Goal: Task Accomplishment & Management: Use online tool/utility

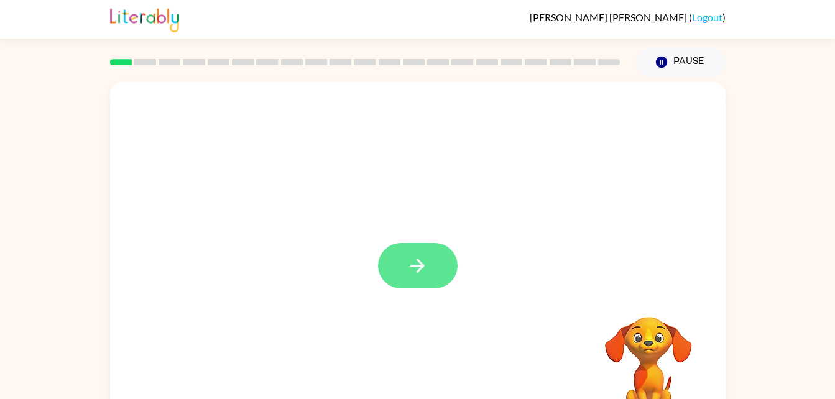
click at [409, 265] on icon "button" at bounding box center [418, 266] width 22 height 22
click at [347, 242] on div at bounding box center [418, 186] width 616 height 209
click at [411, 279] on button "button" at bounding box center [418, 265] width 80 height 45
click at [429, 270] on icon "Loader Your response is being sent to our graders" at bounding box center [419, 268] width 75 height 75
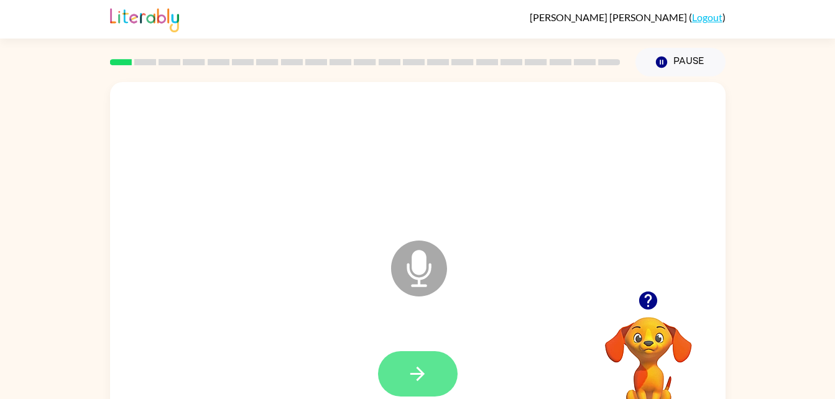
click at [401, 387] on button "button" at bounding box center [418, 373] width 80 height 45
click at [427, 379] on icon "button" at bounding box center [418, 374] width 22 height 22
click at [423, 274] on icon "Microphone The Microphone is here when it is your turn to talk" at bounding box center [481, 284] width 187 height 93
click at [651, 314] on button "button" at bounding box center [649, 301] width 32 height 32
click at [648, 342] on video "Your browser must support playing .mp4 files to use Literably. Please try using…" at bounding box center [649, 360] width 124 height 124
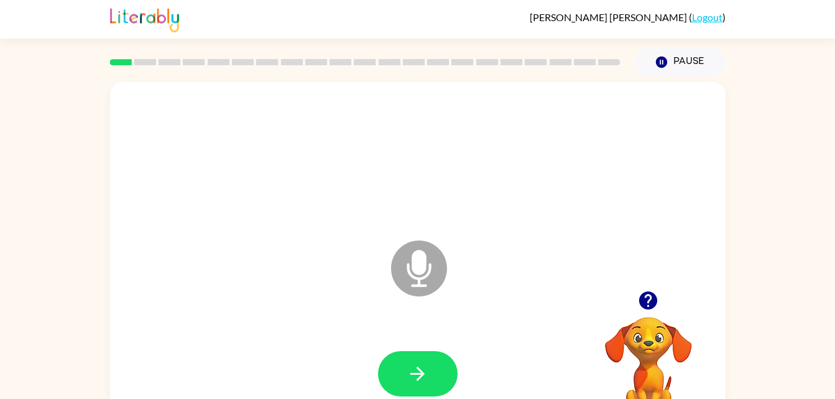
click at [432, 275] on icon at bounding box center [419, 269] width 56 height 56
click at [421, 264] on icon "Microphone The Microphone is here when it is your turn to talk" at bounding box center [481, 284] width 187 height 93
click at [422, 263] on icon "Microphone The Microphone is here when it is your turn to talk" at bounding box center [481, 284] width 187 height 93
click at [413, 373] on icon "button" at bounding box center [418, 374] width 22 height 22
click at [421, 266] on icon "Microphone The Microphone is here when it is your turn to talk" at bounding box center [481, 284] width 187 height 93
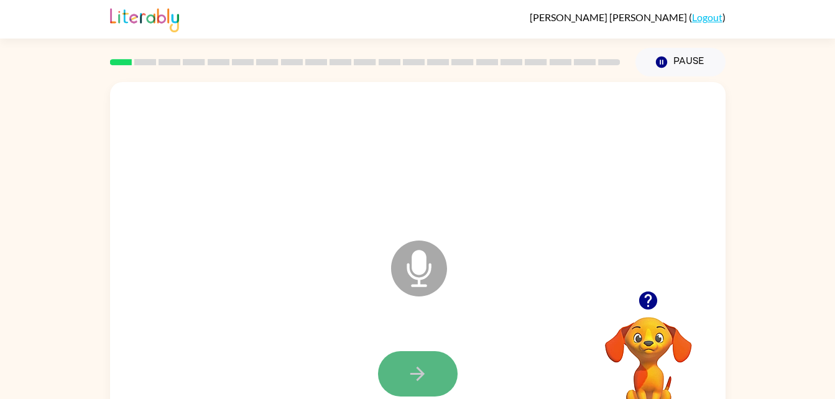
click at [421, 385] on button "button" at bounding box center [418, 373] width 80 height 45
click at [643, 319] on video "Your browser must support playing .mp4 files to use Literably. Please try using…" at bounding box center [649, 360] width 124 height 124
click at [650, 302] on icon "button" at bounding box center [649, 301] width 18 height 18
click at [649, 305] on icon "button" at bounding box center [649, 301] width 18 height 18
click at [421, 368] on icon "button" at bounding box center [418, 374] width 22 height 22
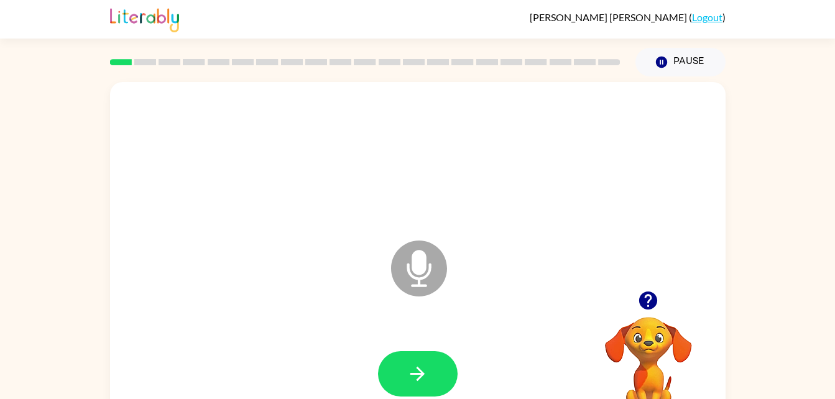
click at [416, 277] on icon at bounding box center [419, 269] width 56 height 56
click at [415, 371] on icon "button" at bounding box center [418, 374] width 22 height 22
click at [419, 264] on icon "Microphone The Microphone is here when it is your turn to talk" at bounding box center [481, 284] width 187 height 93
click at [413, 368] on icon "button" at bounding box center [418, 374] width 22 height 22
click at [651, 304] on icon "button" at bounding box center [649, 301] width 18 height 18
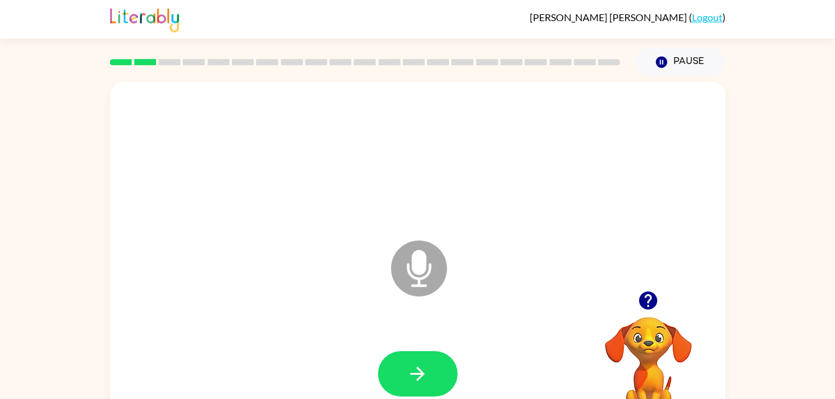
click at [429, 275] on icon at bounding box center [419, 269] width 56 height 56
click at [654, 297] on icon "button" at bounding box center [649, 301] width 18 height 18
click at [419, 268] on icon "Microphone The Microphone is here when it is your turn to talk" at bounding box center [481, 284] width 187 height 93
click at [398, 391] on button "button" at bounding box center [418, 373] width 80 height 45
click at [422, 268] on icon "Microphone The Microphone is here when it is your turn to talk" at bounding box center [481, 284] width 187 height 93
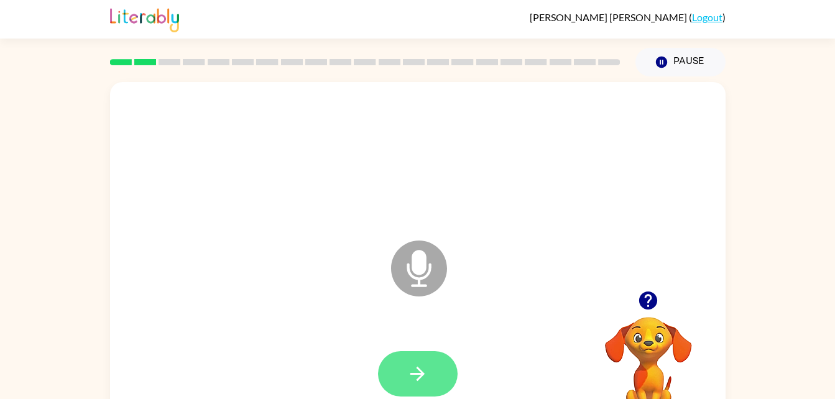
click at [419, 371] on icon "button" at bounding box center [418, 374] width 22 height 22
click at [419, 256] on icon "Microphone The Microphone is here when it is your turn to talk" at bounding box center [481, 284] width 187 height 93
click at [423, 376] on icon "button" at bounding box center [418, 374] width 14 height 14
click at [419, 266] on icon "Microphone The Microphone is here when it is your turn to talk" at bounding box center [481, 284] width 187 height 93
click at [406, 371] on button "button" at bounding box center [418, 373] width 80 height 45
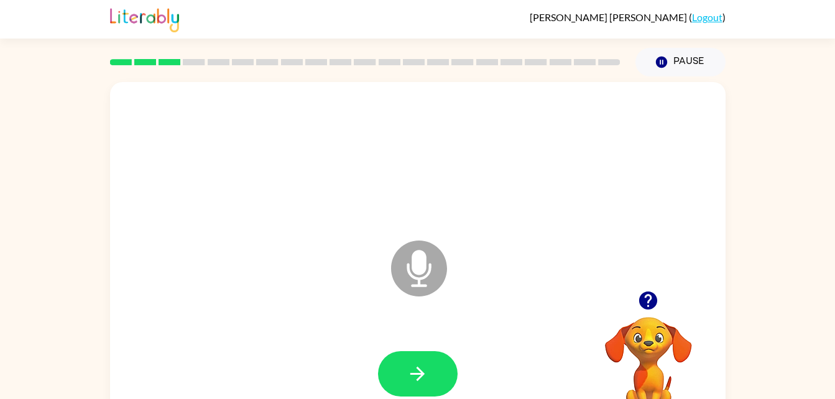
click at [426, 271] on icon at bounding box center [419, 269] width 56 height 56
click at [421, 371] on icon "button" at bounding box center [418, 374] width 14 height 14
click at [427, 272] on icon at bounding box center [419, 269] width 56 height 56
click at [424, 376] on icon "button" at bounding box center [418, 374] width 22 height 22
click at [636, 198] on div at bounding box center [418, 158] width 591 height 102
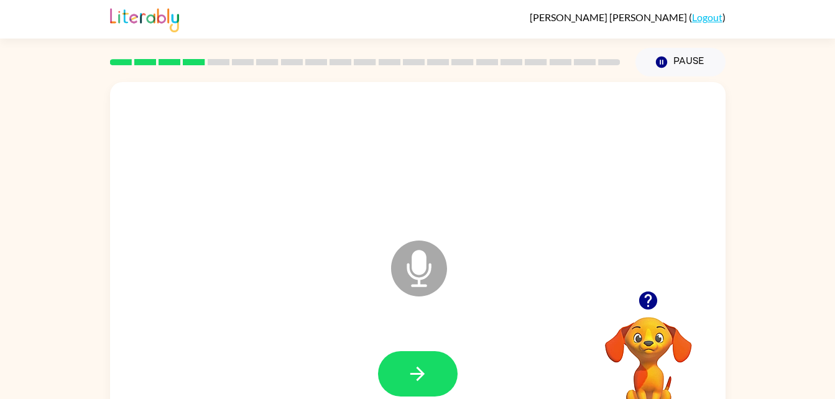
click at [412, 266] on icon "Microphone The Microphone is here when it is your turn to talk" at bounding box center [481, 284] width 187 height 93
click at [417, 269] on icon "Microphone The Microphone is here when it is your turn to talk" at bounding box center [481, 284] width 187 height 93
click at [644, 309] on icon "button" at bounding box center [649, 301] width 18 height 18
click at [424, 277] on icon "Microphone The Microphone is here when it is your turn to talk" at bounding box center [481, 284] width 187 height 93
click at [414, 362] on button "button" at bounding box center [418, 373] width 80 height 45
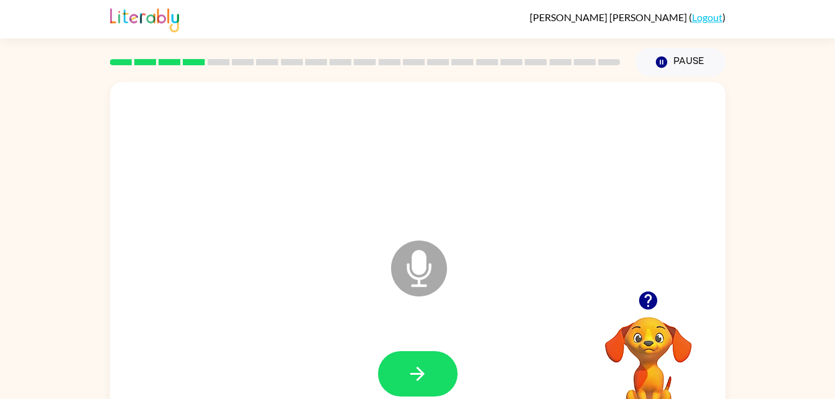
click at [435, 251] on icon at bounding box center [419, 269] width 56 height 56
click at [389, 342] on div at bounding box center [418, 374] width 591 height 102
click at [411, 366] on icon "button" at bounding box center [418, 374] width 22 height 22
click at [419, 272] on icon "Microphone The Microphone is here when it is your turn to talk" at bounding box center [481, 284] width 187 height 93
click at [419, 271] on icon "Microphone The Microphone is here when it is your turn to talk" at bounding box center [481, 284] width 187 height 93
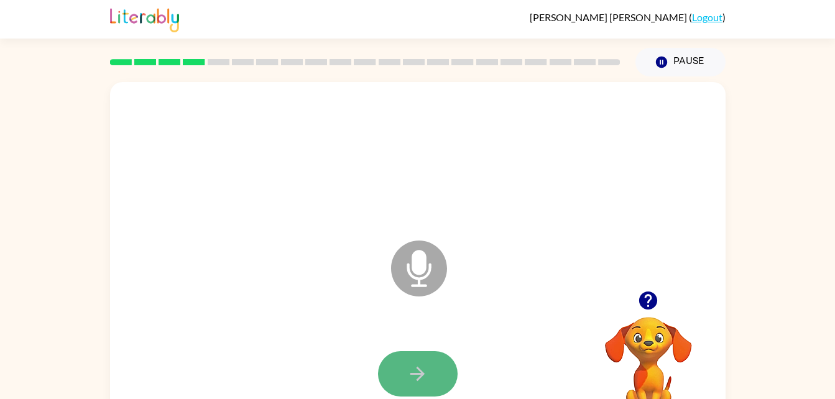
click at [419, 360] on button "button" at bounding box center [418, 373] width 80 height 45
click at [422, 254] on icon "Microphone The Microphone is here when it is your turn to talk" at bounding box center [481, 284] width 187 height 93
click at [419, 380] on icon "button" at bounding box center [418, 374] width 14 height 14
click at [430, 272] on icon "Microphone The Microphone is here when it is your turn to talk" at bounding box center [481, 284] width 187 height 93
click at [422, 360] on button "button" at bounding box center [418, 373] width 80 height 45
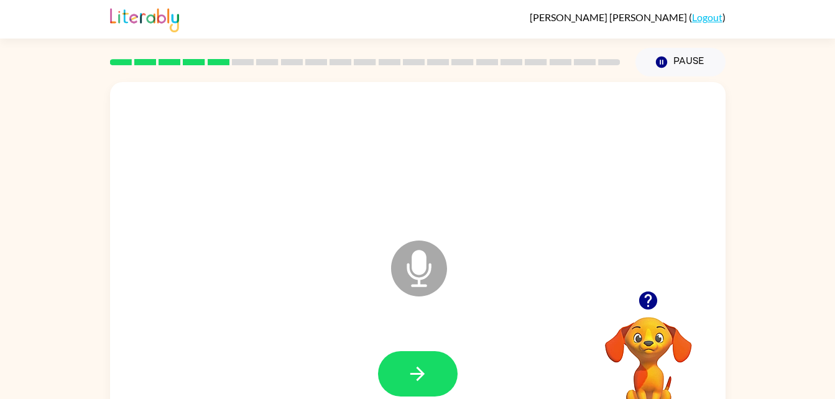
click at [416, 256] on icon "Microphone The Microphone is here when it is your turn to talk" at bounding box center [481, 284] width 187 height 93
click at [409, 267] on icon "Microphone The Microphone is here when it is your turn to talk" at bounding box center [481, 284] width 187 height 93
click at [412, 266] on icon "Microphone The Microphone is here when it is your turn to talk" at bounding box center [481, 284] width 187 height 93
click at [411, 261] on icon at bounding box center [419, 269] width 56 height 56
click at [417, 371] on icon "button" at bounding box center [418, 374] width 22 height 22
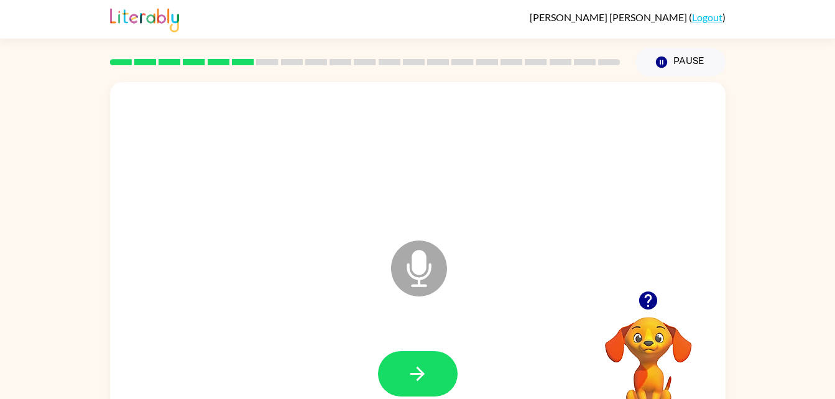
click at [640, 303] on icon "button" at bounding box center [649, 301] width 18 height 18
click at [403, 245] on icon "Microphone The Microphone is here when it is your turn to talk" at bounding box center [481, 284] width 187 height 93
click at [421, 269] on icon "Microphone The Microphone is here when it is your turn to talk" at bounding box center [481, 284] width 187 height 93
click at [426, 274] on icon at bounding box center [419, 269] width 56 height 56
click at [419, 360] on button "button" at bounding box center [418, 373] width 80 height 45
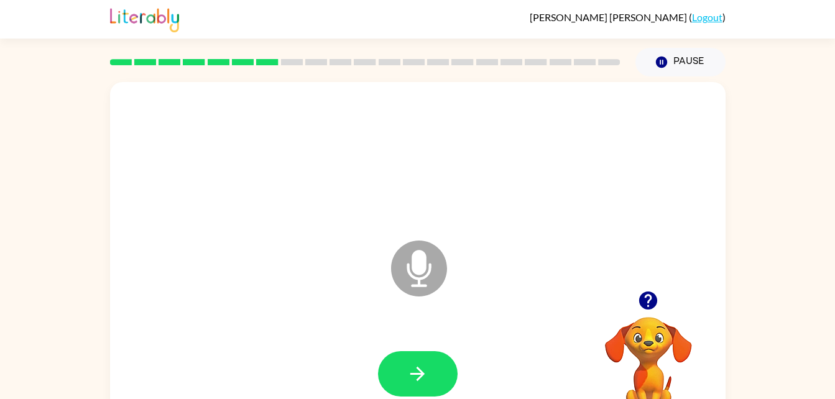
click at [417, 273] on icon "Microphone The Microphone is here when it is your turn to talk" at bounding box center [481, 284] width 187 height 93
click at [414, 256] on icon "Microphone The Microphone is here when it is your turn to talk" at bounding box center [481, 284] width 187 height 93
click at [413, 364] on icon "button" at bounding box center [418, 374] width 22 height 22
click at [432, 265] on icon at bounding box center [419, 269] width 56 height 56
click at [411, 368] on icon "button" at bounding box center [418, 374] width 22 height 22
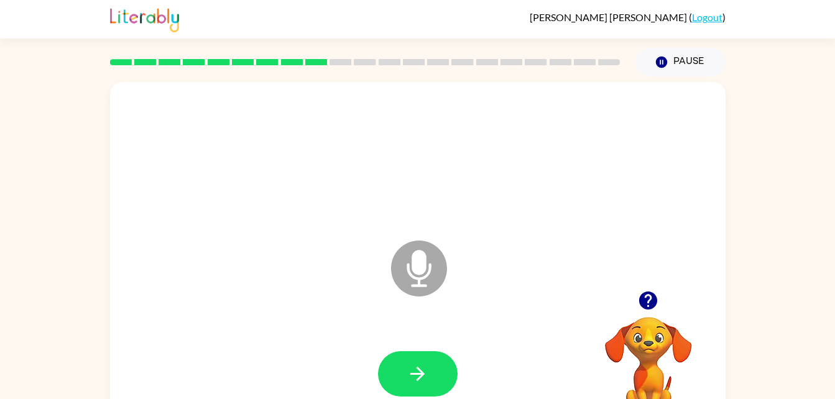
click at [409, 269] on icon "Microphone The Microphone is here when it is your turn to talk" at bounding box center [481, 284] width 187 height 93
click at [424, 372] on icon "button" at bounding box center [418, 374] width 22 height 22
click at [422, 259] on icon "Microphone The Microphone is here when it is your turn to talk" at bounding box center [481, 284] width 187 height 93
click at [421, 379] on icon "button" at bounding box center [418, 374] width 22 height 22
click at [637, 300] on button "button" at bounding box center [649, 301] width 32 height 32
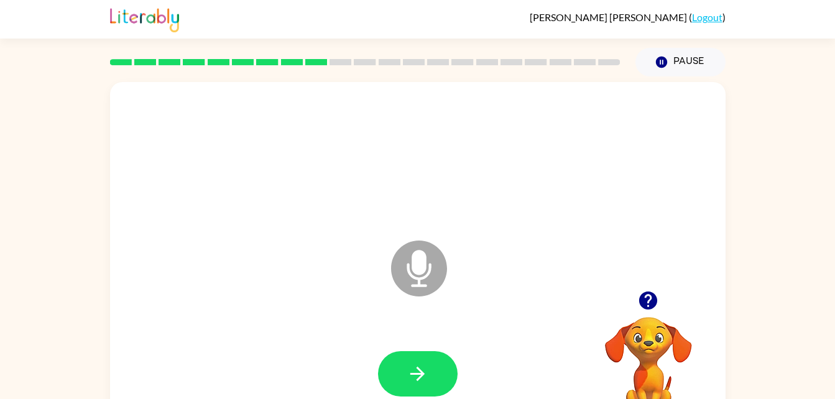
click at [424, 271] on icon "Microphone The Microphone is here when it is your turn to talk" at bounding box center [481, 284] width 187 height 93
click at [412, 368] on icon "button" at bounding box center [418, 374] width 22 height 22
click at [417, 280] on icon "Microphone The Microphone is here when it is your turn to talk" at bounding box center [481, 284] width 187 height 93
click at [409, 381] on icon "button" at bounding box center [418, 374] width 22 height 22
click at [387, 256] on div "Microphone The Microphone is here when it is your turn to talk" at bounding box center [388, 237] width 531 height 45
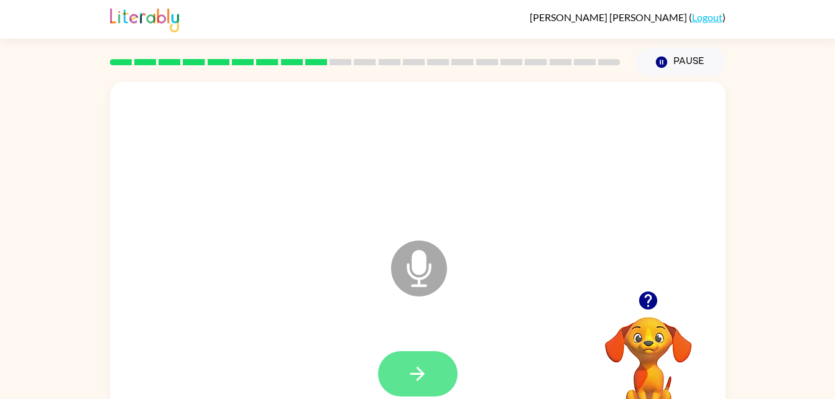
click at [410, 369] on icon "button" at bounding box center [418, 374] width 22 height 22
click at [639, 312] on icon "button" at bounding box center [649, 301] width 22 height 22
click at [646, 305] on icon "button" at bounding box center [649, 301] width 18 height 18
click at [643, 307] on icon "button" at bounding box center [649, 301] width 18 height 18
click at [430, 272] on icon "Microphone The Microphone is here when it is your turn to talk" at bounding box center [481, 284] width 187 height 93
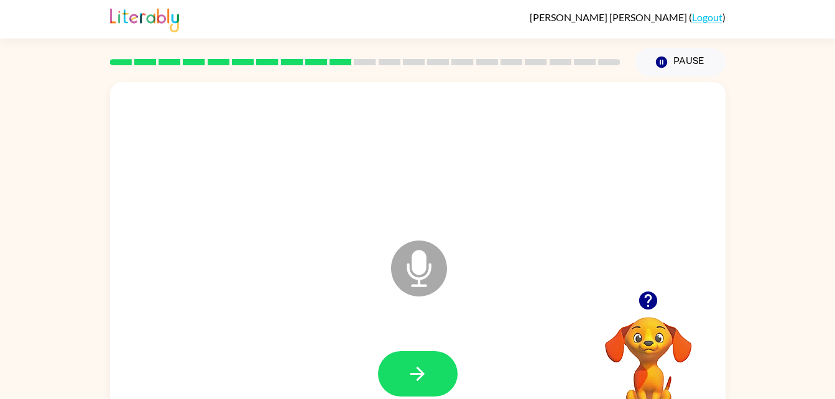
click at [418, 266] on icon "Microphone The Microphone is here when it is your turn to talk" at bounding box center [481, 284] width 187 height 93
click at [422, 370] on icon "button" at bounding box center [418, 374] width 22 height 22
click at [409, 272] on icon "Microphone The Microphone is here when it is your turn to talk" at bounding box center [481, 284] width 187 height 93
click at [414, 377] on icon "button" at bounding box center [418, 374] width 22 height 22
click at [413, 262] on icon "Microphone The Microphone is here when it is your turn to talk" at bounding box center [481, 284] width 187 height 93
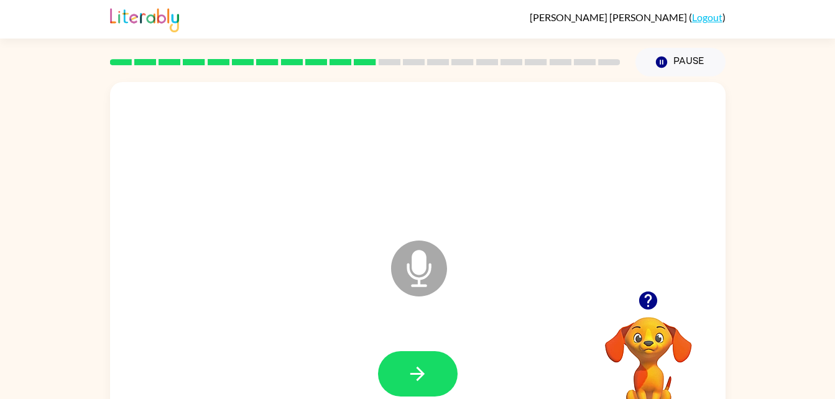
click at [406, 288] on icon at bounding box center [419, 269] width 56 height 56
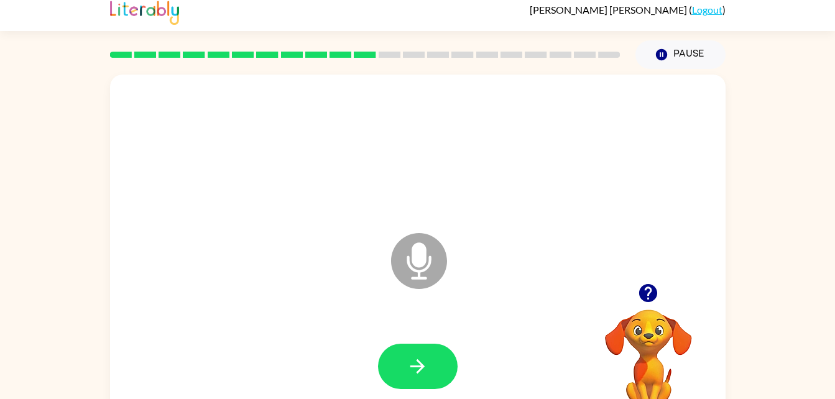
scroll to position [8, 0]
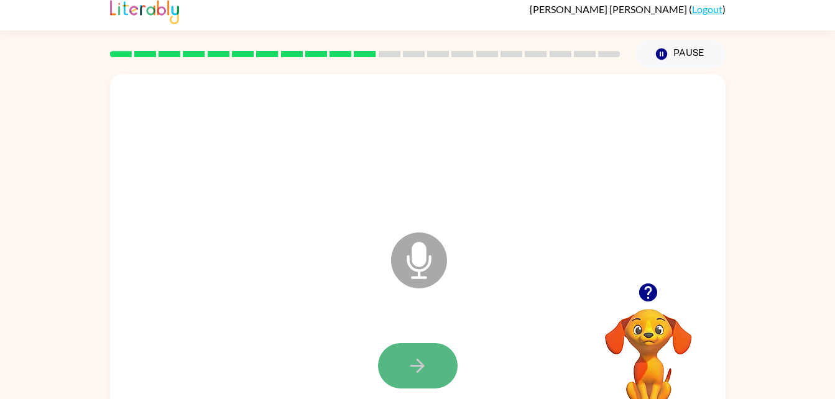
click at [417, 365] on icon "button" at bounding box center [418, 366] width 14 height 14
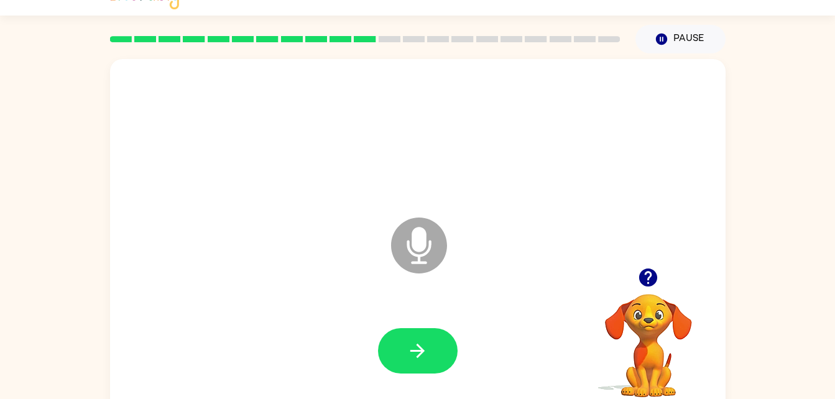
scroll to position [26, 0]
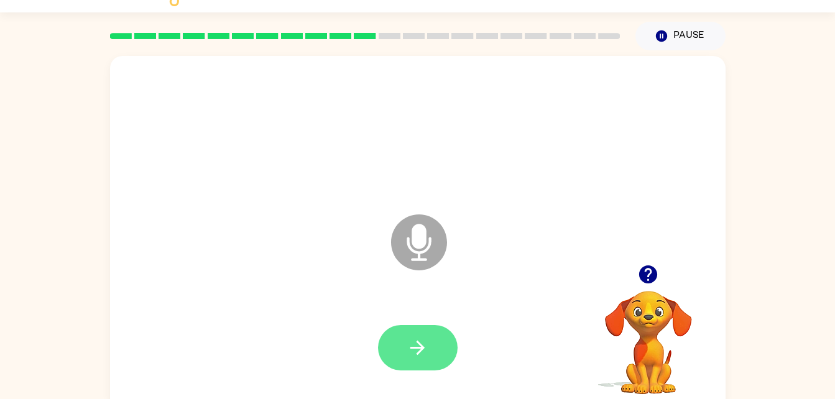
click at [400, 345] on button "button" at bounding box center [418, 347] width 80 height 45
click at [422, 246] on icon "Microphone The Microphone is here when it is your turn to talk" at bounding box center [481, 258] width 187 height 93
click at [412, 342] on icon "button" at bounding box center [418, 348] width 22 height 22
click at [422, 246] on icon "Microphone The Microphone is here when it is your turn to talk" at bounding box center [481, 258] width 187 height 93
click at [648, 271] on icon "button" at bounding box center [649, 275] width 18 height 18
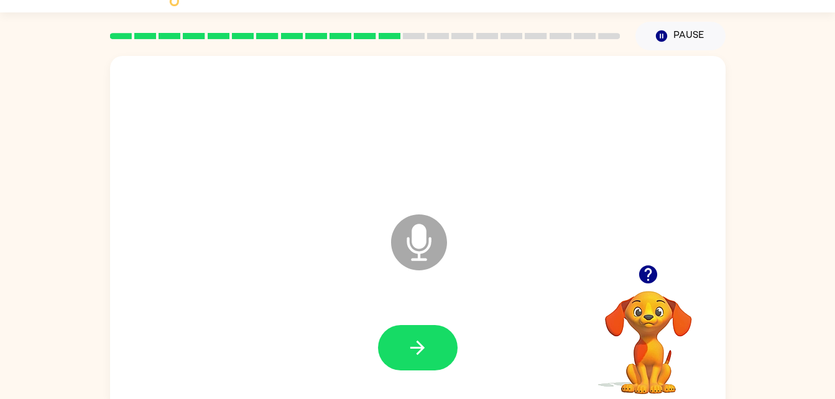
click at [424, 242] on icon "Microphone The Microphone is here when it is your turn to talk" at bounding box center [481, 258] width 187 height 93
click at [427, 325] on button "button" at bounding box center [418, 347] width 80 height 45
click at [436, 248] on icon at bounding box center [419, 243] width 56 height 56
click at [429, 347] on button "button" at bounding box center [418, 347] width 80 height 45
click at [404, 253] on icon at bounding box center [419, 243] width 56 height 56
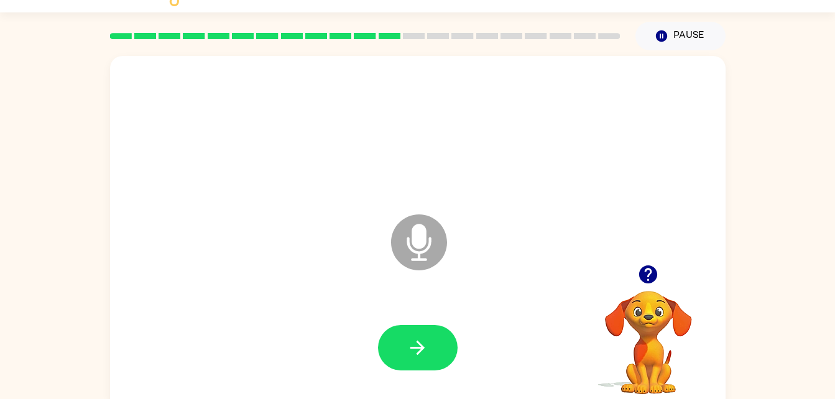
click at [432, 241] on icon at bounding box center [419, 243] width 56 height 56
click at [427, 349] on icon "button" at bounding box center [418, 348] width 22 height 22
click at [437, 246] on icon at bounding box center [419, 243] width 56 height 56
click at [412, 349] on icon "button" at bounding box center [418, 348] width 22 height 22
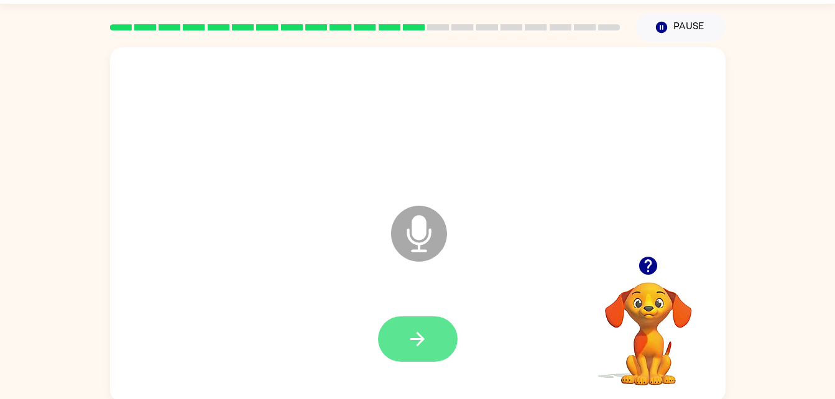
click at [412, 347] on icon "button" at bounding box center [418, 339] width 22 height 22
click at [657, 252] on button "button" at bounding box center [649, 266] width 32 height 32
click at [408, 328] on icon "button" at bounding box center [418, 339] width 22 height 22
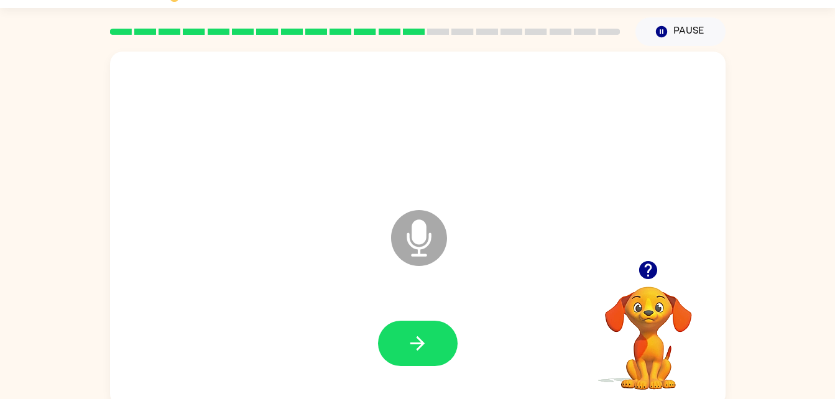
scroll to position [31, 0]
click at [423, 252] on icon at bounding box center [419, 238] width 56 height 56
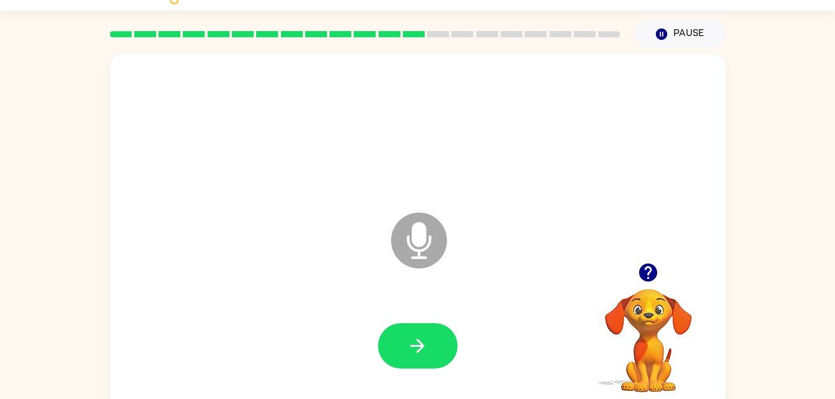
scroll to position [38, 0]
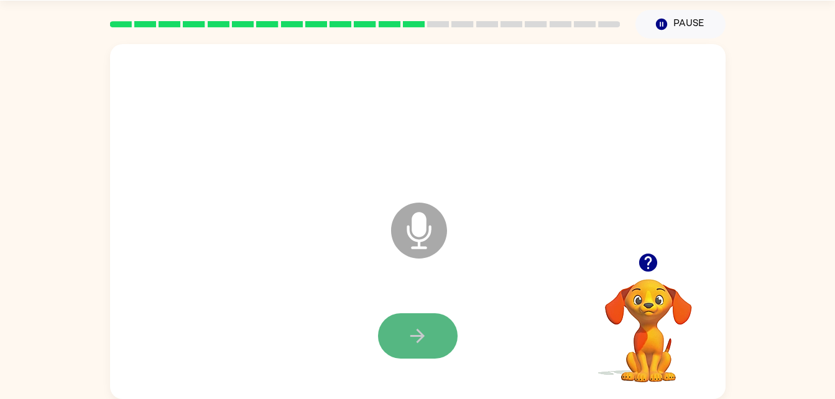
click at [416, 336] on icon "button" at bounding box center [418, 336] width 14 height 14
click at [416, 247] on icon "Microphone The Microphone is here when it is your turn to talk" at bounding box center [481, 246] width 187 height 93
click at [423, 332] on icon "button" at bounding box center [418, 336] width 22 height 22
click at [648, 273] on icon "button" at bounding box center [649, 263] width 22 height 22
click at [416, 326] on icon "button" at bounding box center [418, 336] width 22 height 22
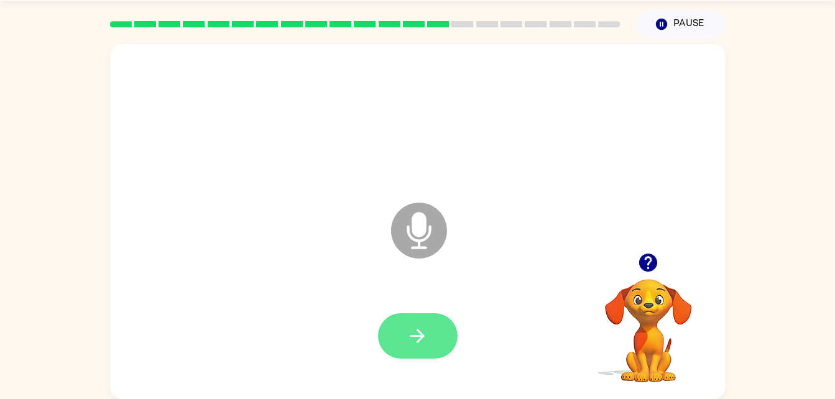
click at [422, 347] on button "button" at bounding box center [418, 336] width 80 height 45
click at [417, 341] on icon "button" at bounding box center [418, 336] width 22 height 22
click at [427, 343] on icon "button" at bounding box center [418, 336] width 22 height 22
click at [417, 226] on icon "Microphone The Microphone is here when it is your turn to talk" at bounding box center [481, 246] width 187 height 93
click at [417, 339] on icon "button" at bounding box center [418, 336] width 22 height 22
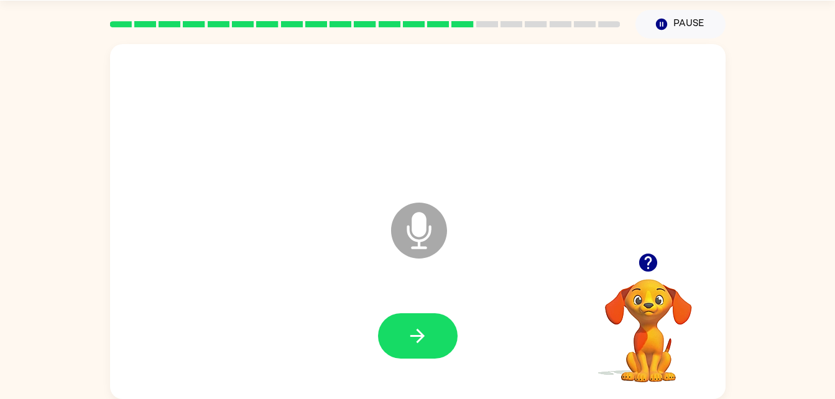
click at [435, 226] on icon at bounding box center [419, 231] width 56 height 56
click at [424, 335] on icon "button" at bounding box center [418, 336] width 22 height 22
click at [644, 272] on icon "button" at bounding box center [649, 263] width 22 height 22
click at [414, 239] on icon "Microphone The Microphone is here when it is your turn to talk" at bounding box center [481, 246] width 187 height 93
click at [417, 335] on icon "button" at bounding box center [418, 336] width 22 height 22
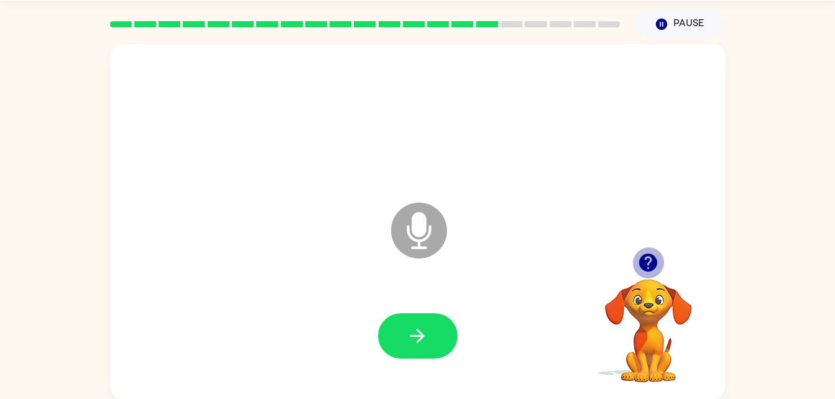
click at [656, 264] on icon "button" at bounding box center [649, 263] width 18 height 18
click at [386, 236] on div "Microphone The Microphone is here when it is your turn to talk" at bounding box center [418, 221] width 616 height 355
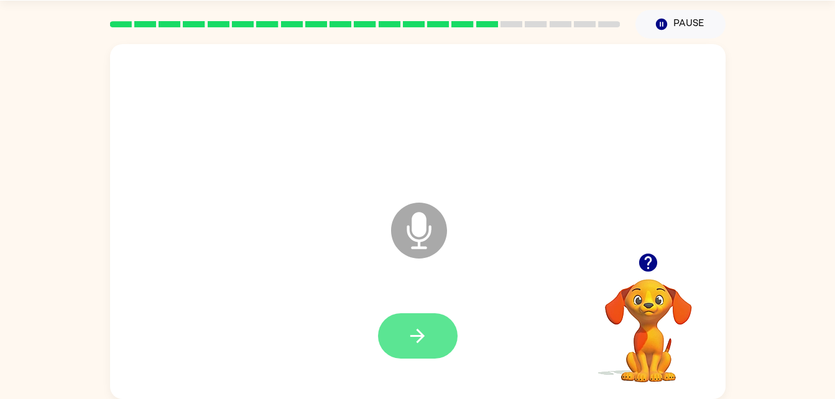
click at [417, 339] on icon "button" at bounding box center [418, 336] width 22 height 22
click at [431, 225] on icon at bounding box center [419, 231] width 56 height 56
click at [429, 350] on button "button" at bounding box center [418, 336] width 80 height 45
click at [423, 223] on icon "Microphone The Microphone is here when it is your turn to talk" at bounding box center [481, 246] width 187 height 93
click at [437, 332] on button "button" at bounding box center [418, 336] width 80 height 45
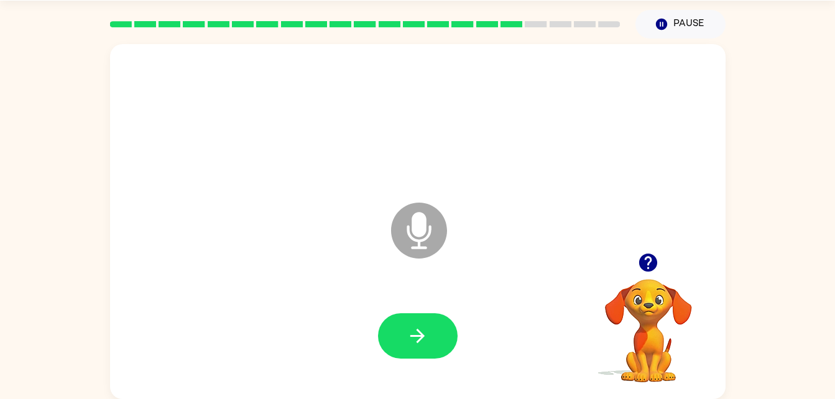
click at [424, 241] on icon at bounding box center [419, 231] width 56 height 56
click at [417, 339] on icon "button" at bounding box center [418, 336] width 22 height 22
click at [408, 246] on icon at bounding box center [419, 231] width 56 height 56
click at [417, 338] on icon "button" at bounding box center [418, 336] width 22 height 22
click at [421, 230] on icon "Microphone The Microphone is here when it is your turn to talk" at bounding box center [481, 246] width 187 height 93
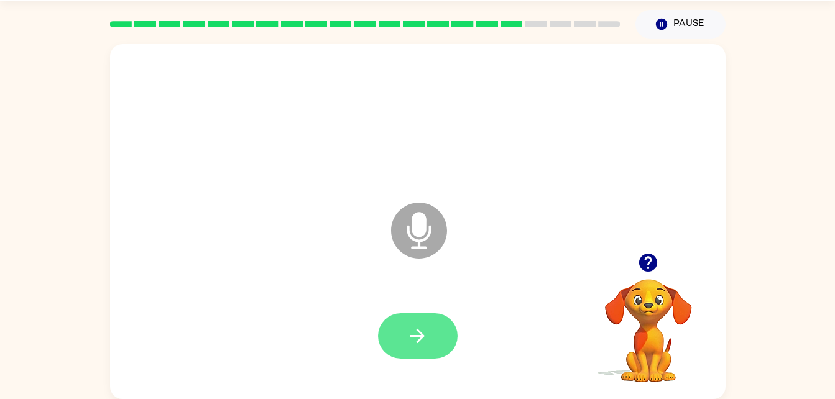
click at [423, 327] on icon "button" at bounding box center [418, 336] width 22 height 22
click at [419, 331] on icon "button" at bounding box center [418, 336] width 14 height 14
click at [413, 233] on icon "Microphone The Microphone is here when it is your turn to talk" at bounding box center [481, 246] width 187 height 93
click at [413, 337] on icon "button" at bounding box center [418, 336] width 14 height 14
click at [421, 230] on icon "Microphone The Microphone is here when it is your turn to talk" at bounding box center [481, 246] width 187 height 93
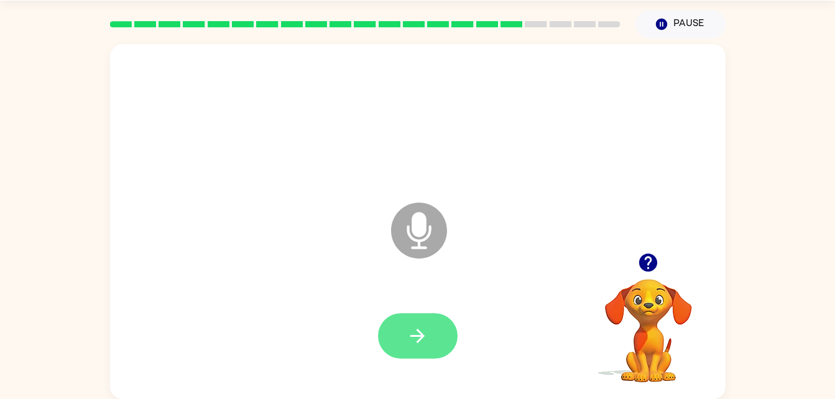
click at [408, 358] on button "button" at bounding box center [418, 336] width 80 height 45
click at [646, 258] on icon "button" at bounding box center [649, 263] width 22 height 22
click at [438, 233] on icon at bounding box center [419, 231] width 56 height 56
click at [417, 333] on icon "button" at bounding box center [418, 336] width 22 height 22
click at [404, 321] on button "button" at bounding box center [418, 336] width 80 height 45
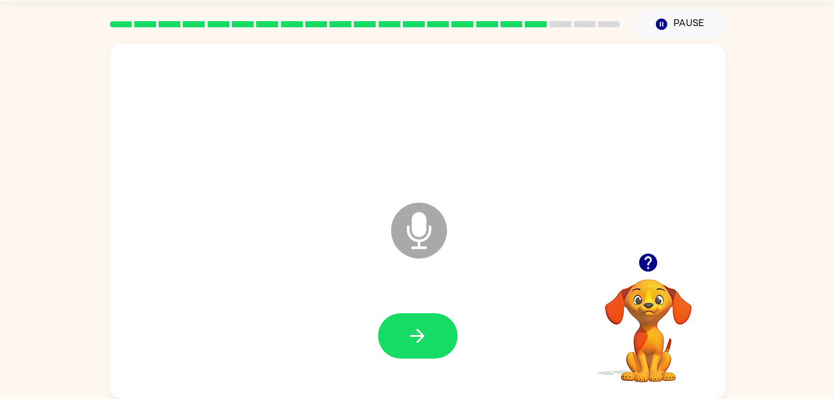
click at [646, 264] on icon "button" at bounding box center [649, 263] width 18 height 18
click at [430, 225] on icon at bounding box center [419, 231] width 56 height 56
click at [438, 333] on button "button" at bounding box center [418, 336] width 80 height 45
click at [415, 337] on icon "button" at bounding box center [418, 336] width 22 height 22
click at [431, 232] on icon at bounding box center [419, 231] width 56 height 56
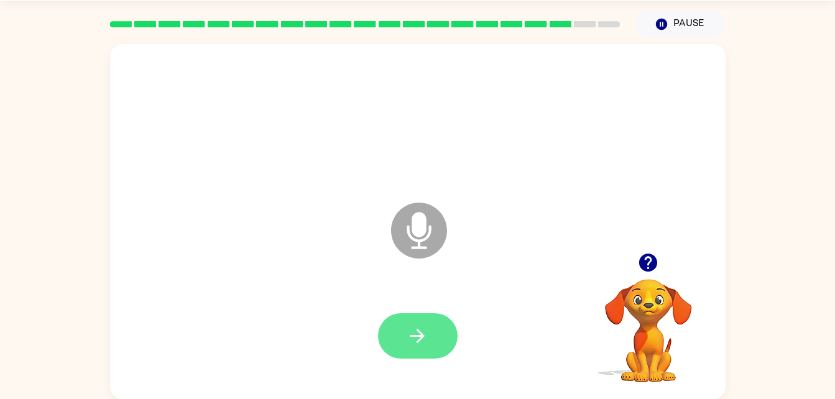
click at [422, 341] on icon "button" at bounding box center [418, 336] width 22 height 22
click at [418, 231] on icon "Microphone The Microphone is here when it is your turn to talk" at bounding box center [481, 246] width 187 height 93
click at [439, 335] on button "button" at bounding box center [418, 336] width 80 height 45
click at [613, 305] on video "Your browser must support playing .mp4 files to use Literably. Please try using…" at bounding box center [649, 322] width 124 height 124
click at [653, 269] on icon "button" at bounding box center [649, 263] width 18 height 18
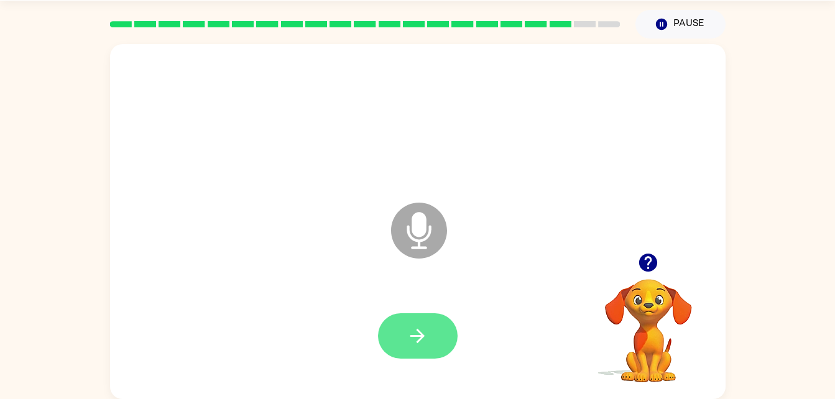
click at [423, 332] on icon "button" at bounding box center [418, 336] width 22 height 22
click at [409, 327] on icon "button" at bounding box center [418, 336] width 22 height 22
click at [403, 236] on icon at bounding box center [419, 231] width 56 height 56
click at [419, 333] on icon "button" at bounding box center [418, 336] width 22 height 22
click at [427, 240] on icon at bounding box center [419, 231] width 56 height 56
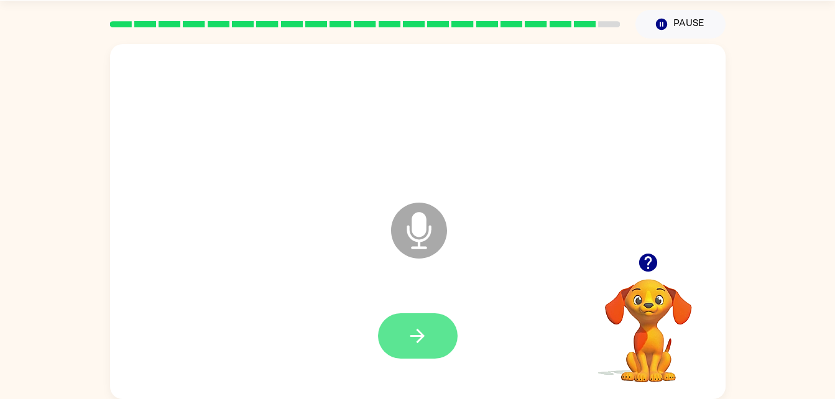
click at [411, 332] on icon "button" at bounding box center [418, 336] width 22 height 22
click at [410, 225] on icon at bounding box center [419, 231] width 56 height 56
click at [409, 336] on icon "button" at bounding box center [418, 336] width 22 height 22
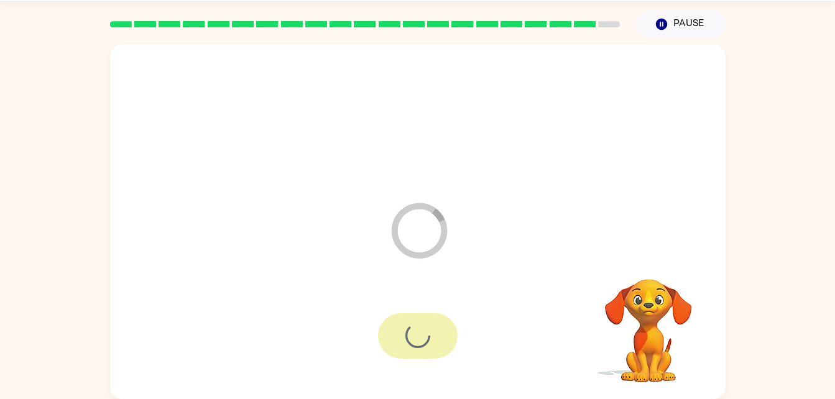
scroll to position [16, 0]
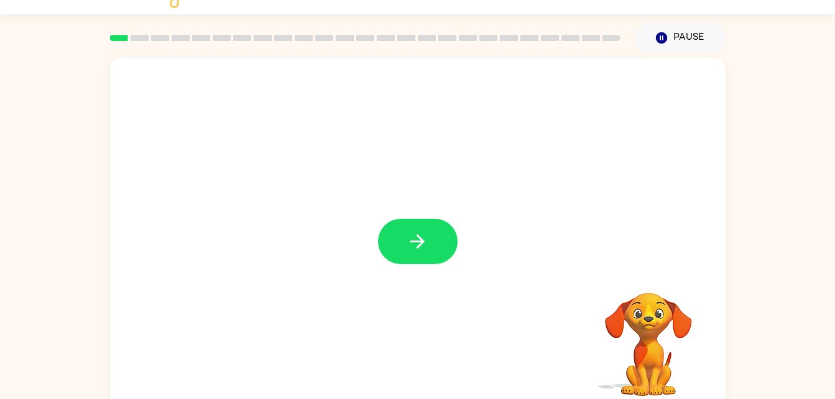
scroll to position [23, 0]
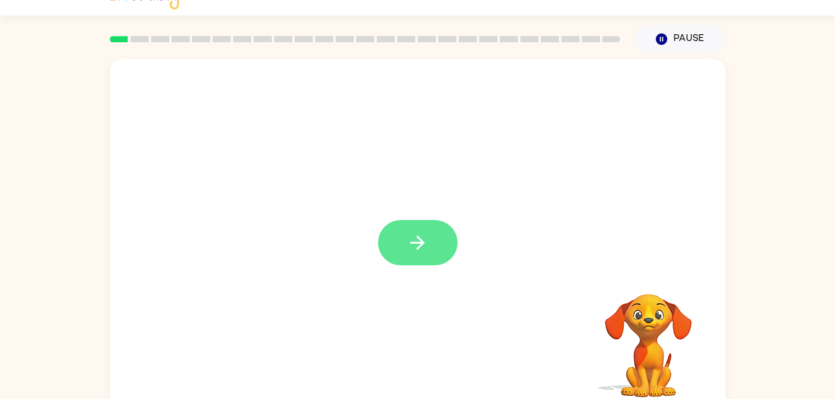
click at [422, 243] on icon "button" at bounding box center [418, 243] width 14 height 14
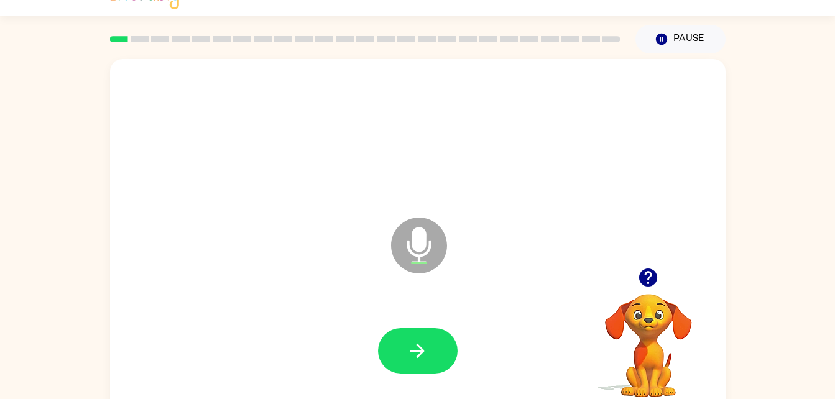
click at [426, 240] on icon "Microphone The Microphone is here when it is your turn to talk" at bounding box center [481, 261] width 187 height 93
click at [419, 347] on icon "button" at bounding box center [418, 351] width 14 height 14
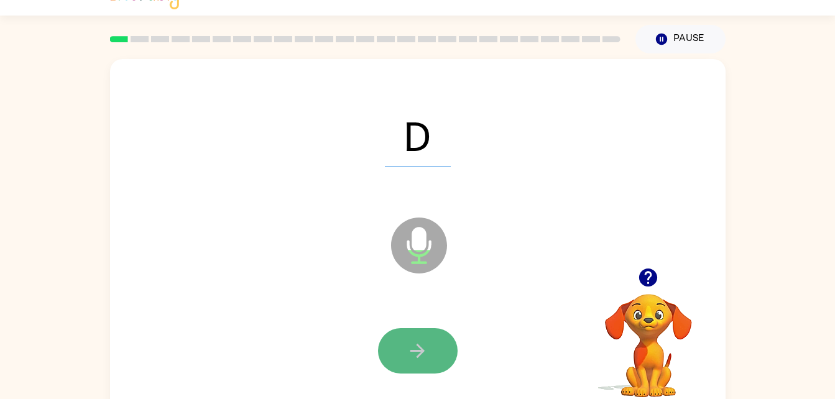
click at [396, 347] on button "button" at bounding box center [418, 350] width 80 height 45
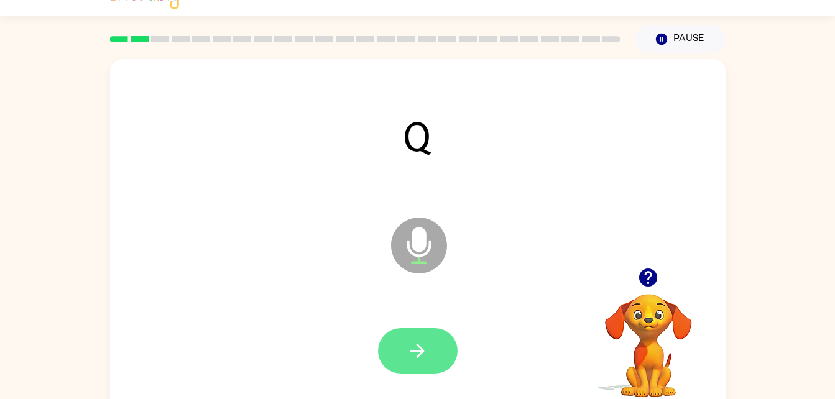
click at [414, 351] on icon "button" at bounding box center [418, 351] width 14 height 14
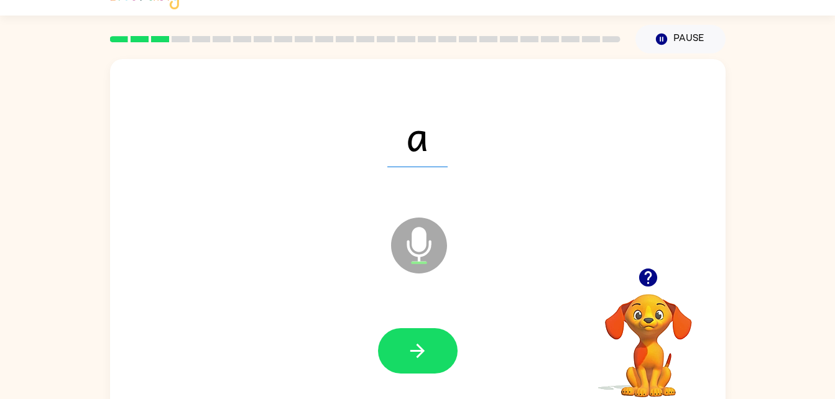
scroll to position [38, 0]
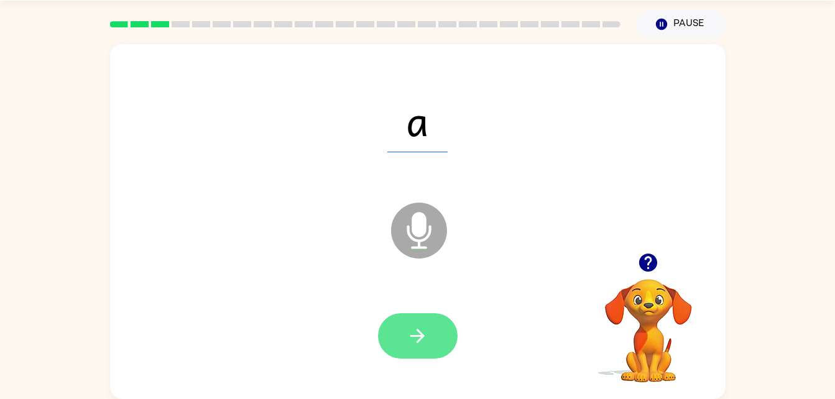
click at [420, 335] on icon "button" at bounding box center [418, 336] width 14 height 14
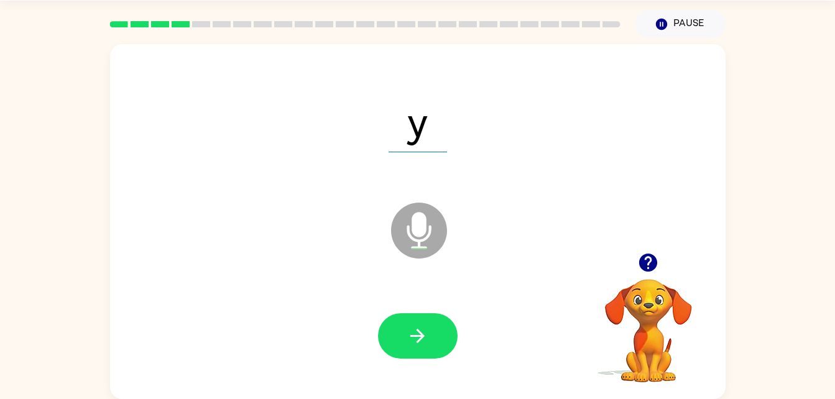
click at [649, 260] on icon "button" at bounding box center [649, 263] width 18 height 18
click at [423, 337] on icon "button" at bounding box center [418, 336] width 14 height 14
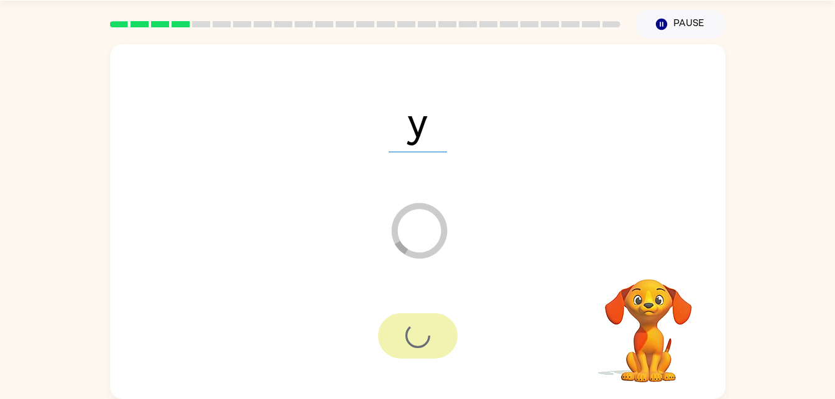
click at [423, 225] on icon "Loader Your response is being sent to our graders" at bounding box center [419, 230] width 75 height 75
click at [434, 249] on icon at bounding box center [419, 231] width 56 height 56
click at [438, 268] on div "Loader Your response is being sent to our graders" at bounding box center [422, 236] width 68 height 72
click at [663, 324] on video "Your browser must support playing .mp4 files to use Literably. Please try using…" at bounding box center [649, 322] width 124 height 124
click at [420, 131] on span "y" at bounding box center [418, 120] width 58 height 65
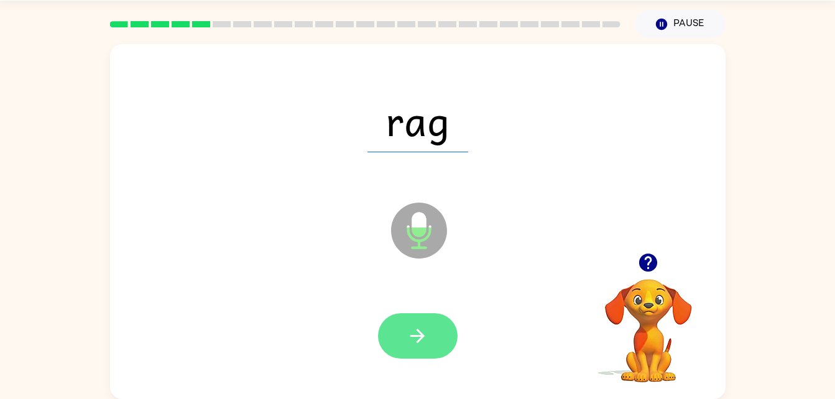
click at [407, 335] on icon "button" at bounding box center [418, 336] width 22 height 22
click at [416, 332] on icon "button" at bounding box center [418, 336] width 22 height 22
click at [409, 337] on icon "button" at bounding box center [418, 336] width 22 height 22
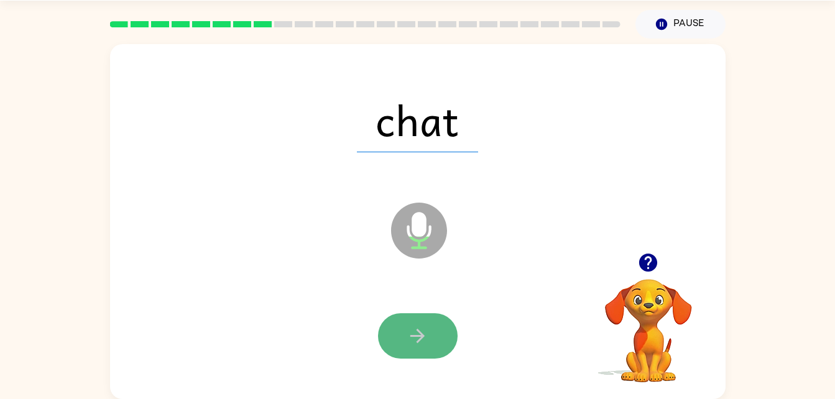
click at [425, 342] on icon "button" at bounding box center [418, 336] width 22 height 22
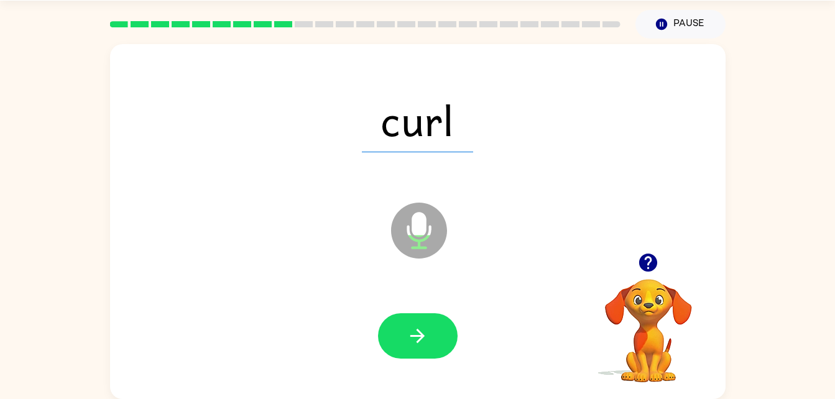
click at [426, 231] on icon at bounding box center [419, 231] width 56 height 56
click at [417, 340] on icon "button" at bounding box center [418, 336] width 22 height 22
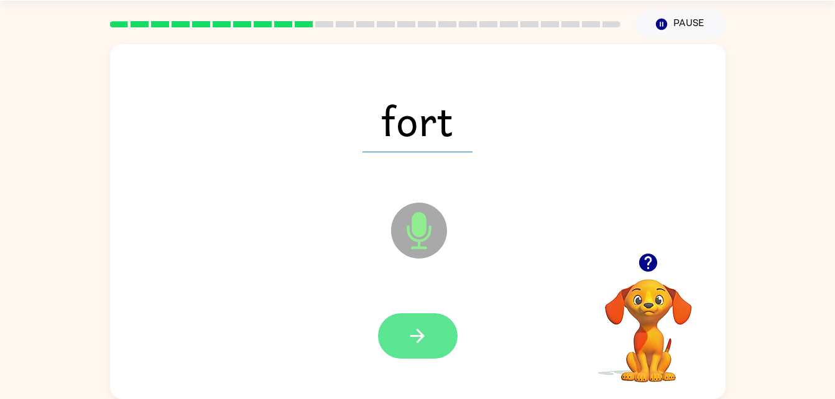
click at [422, 332] on icon "button" at bounding box center [418, 336] width 22 height 22
click at [421, 340] on icon "button" at bounding box center [418, 336] width 22 height 22
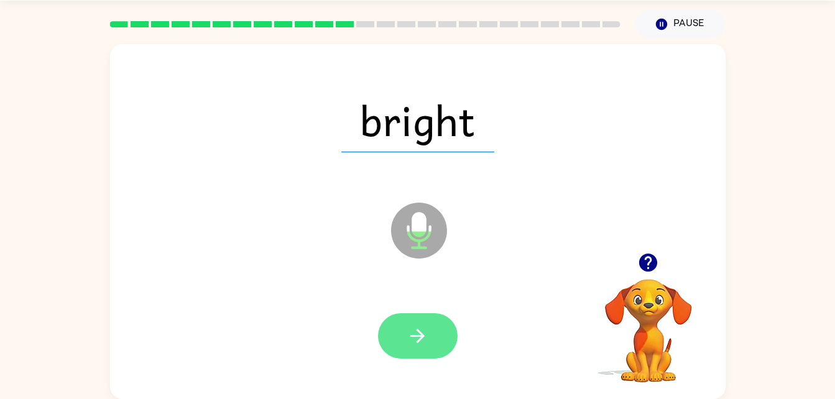
click at [419, 328] on icon "button" at bounding box center [418, 336] width 22 height 22
click at [435, 340] on button "button" at bounding box center [418, 336] width 80 height 45
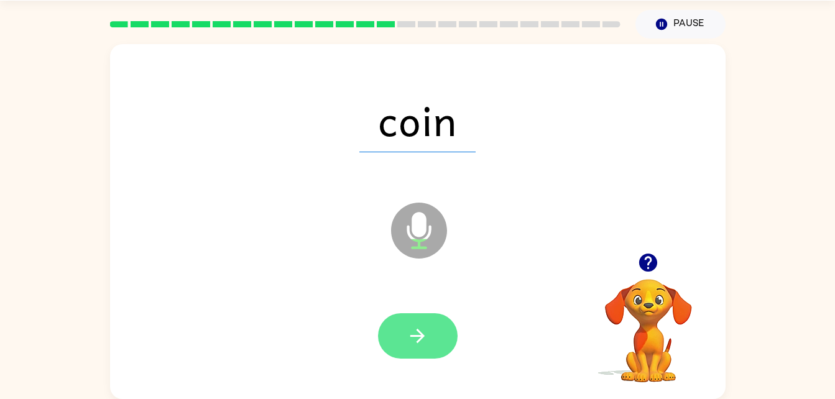
click at [420, 335] on icon "button" at bounding box center [418, 336] width 22 height 22
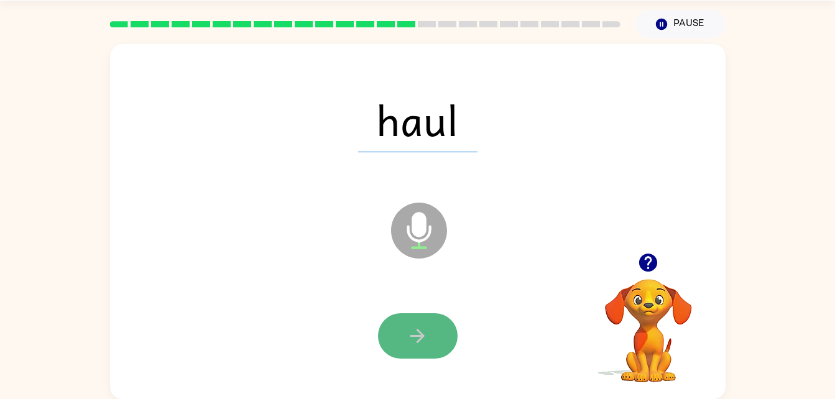
click at [419, 320] on button "button" at bounding box center [418, 336] width 80 height 45
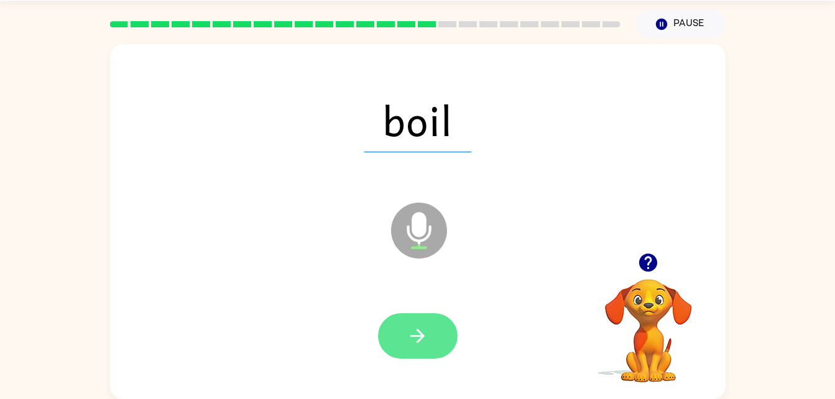
click at [422, 356] on button "button" at bounding box center [418, 336] width 80 height 45
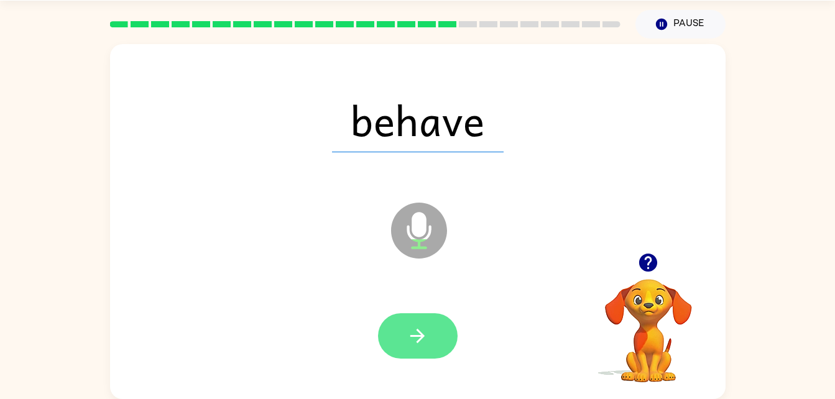
click at [430, 331] on button "button" at bounding box center [418, 336] width 80 height 45
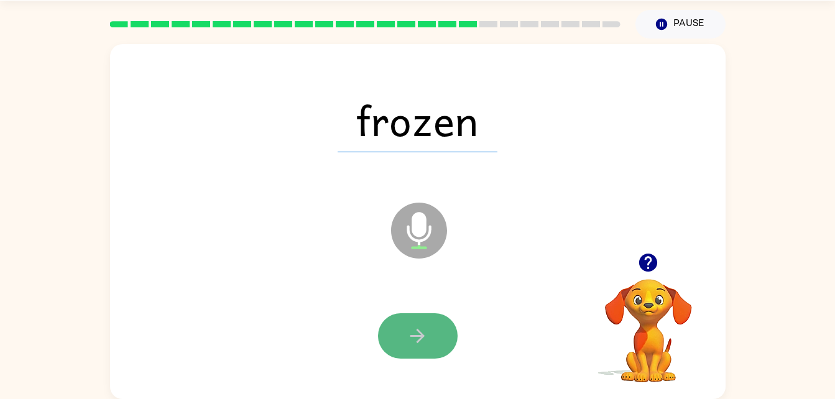
click at [429, 340] on button "button" at bounding box center [418, 336] width 80 height 45
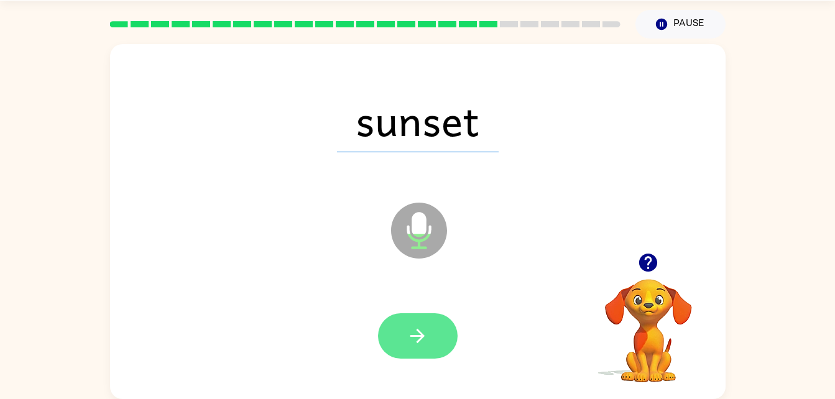
click at [418, 332] on icon "button" at bounding box center [418, 336] width 22 height 22
click at [429, 332] on button "button" at bounding box center [418, 336] width 80 height 45
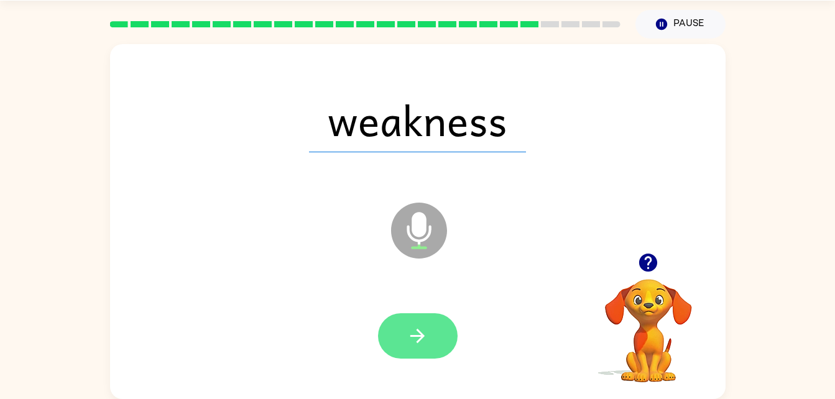
click at [437, 350] on button "button" at bounding box center [418, 336] width 80 height 45
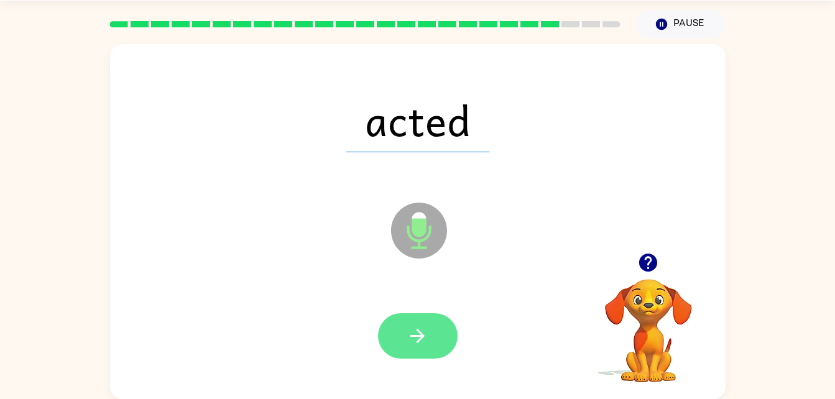
click at [435, 334] on button "button" at bounding box center [418, 336] width 80 height 45
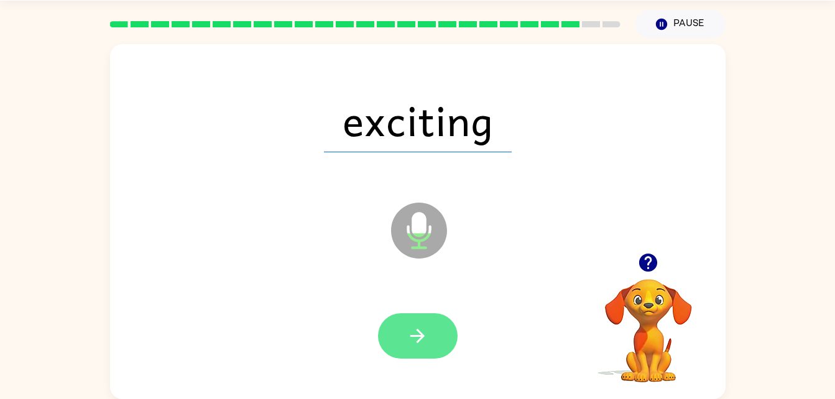
click at [437, 333] on button "button" at bounding box center [418, 336] width 80 height 45
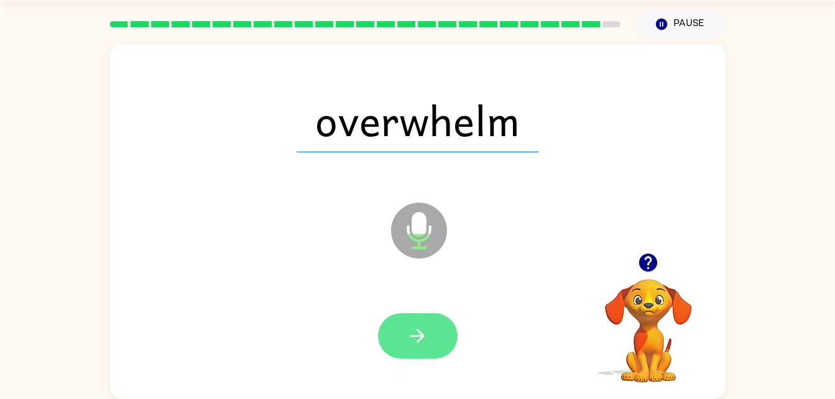
click at [426, 345] on icon "button" at bounding box center [418, 336] width 22 height 22
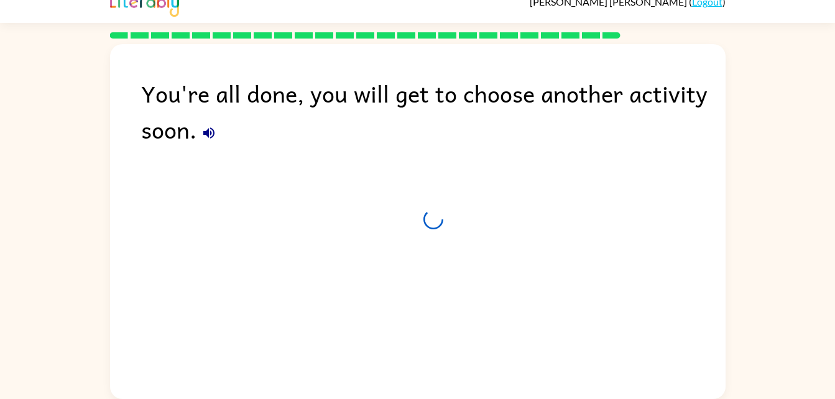
scroll to position [16, 0]
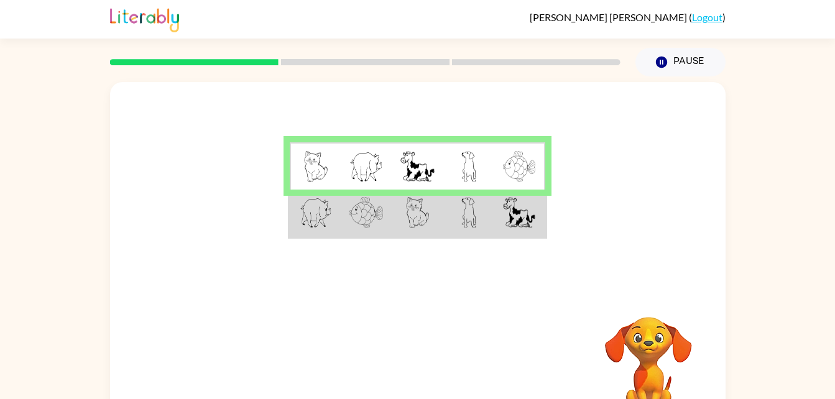
click at [526, 225] on img at bounding box center [519, 212] width 32 height 31
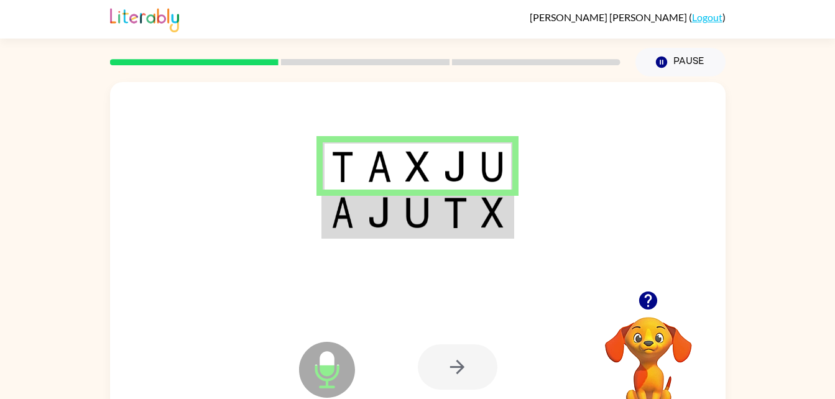
click at [442, 182] on td at bounding box center [456, 166] width 38 height 48
click at [641, 307] on icon "button" at bounding box center [649, 301] width 22 height 22
click at [472, 376] on div at bounding box center [458, 367] width 80 height 45
click at [505, 218] on td at bounding box center [494, 214] width 38 height 48
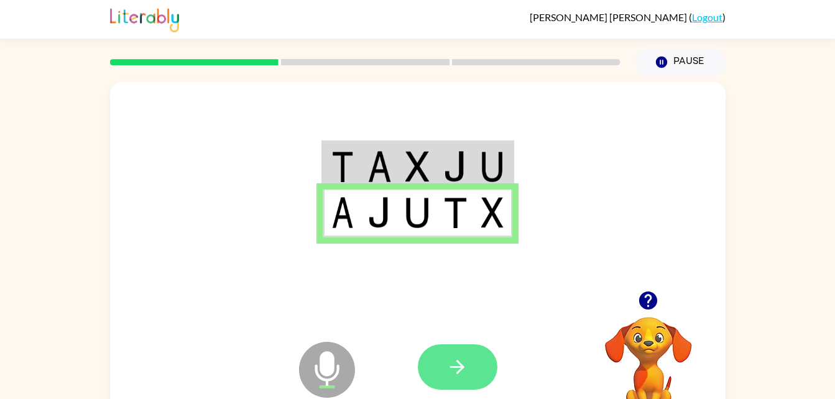
click at [462, 352] on button "button" at bounding box center [458, 367] width 80 height 45
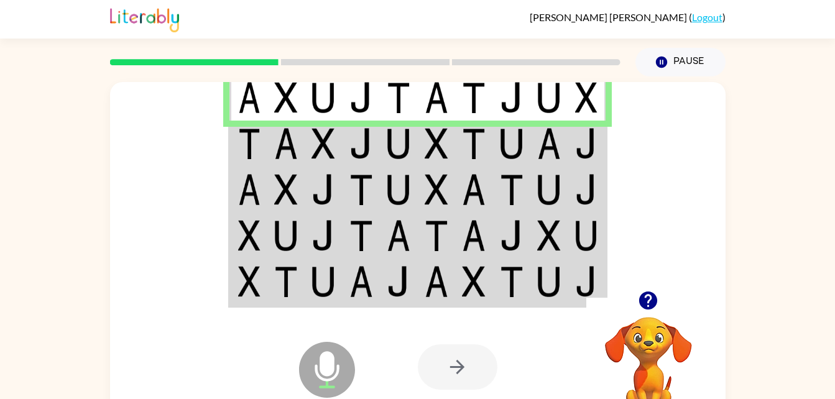
click at [311, 141] on td at bounding box center [324, 144] width 38 height 46
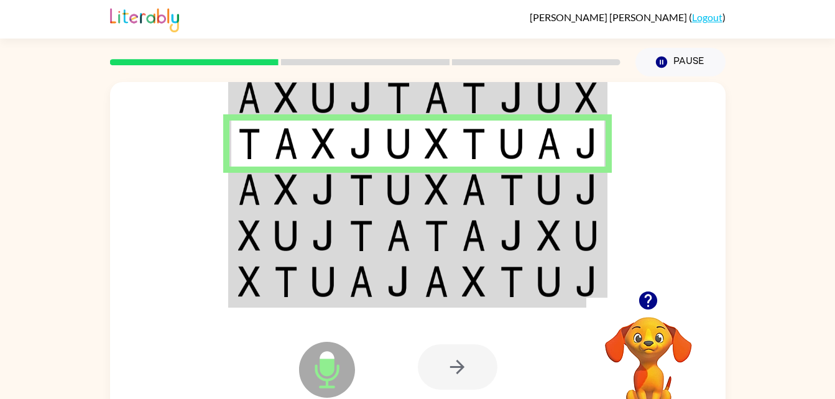
click at [376, 197] on td at bounding box center [362, 190] width 38 height 46
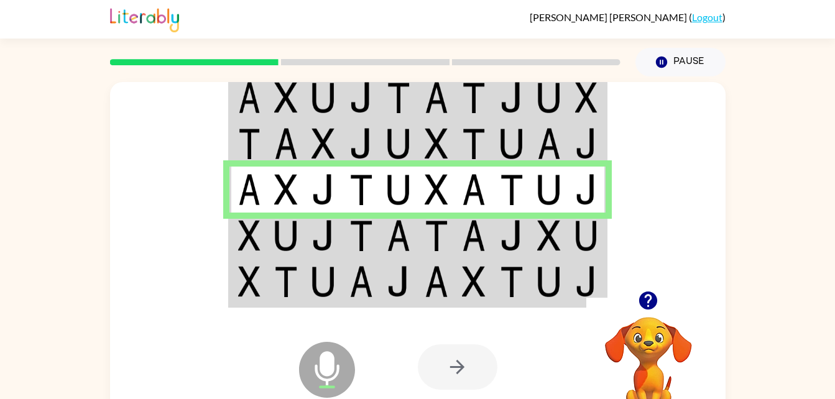
click at [656, 315] on button "button" at bounding box center [649, 301] width 32 height 32
